Goal: Navigation & Orientation: Find specific page/section

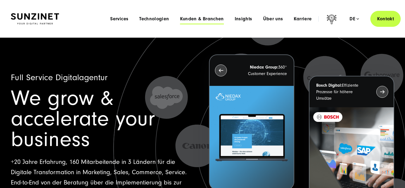
click at [200, 19] on span "Kunden & Branchen" at bounding box center [202, 18] width 44 height 5
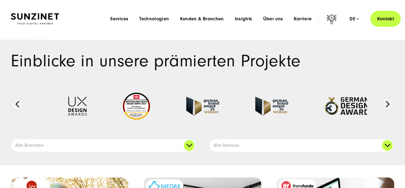
click at [44, 15] on img at bounding box center [35, 18] width 48 height 11
